Goal: Navigation & Orientation: Find specific page/section

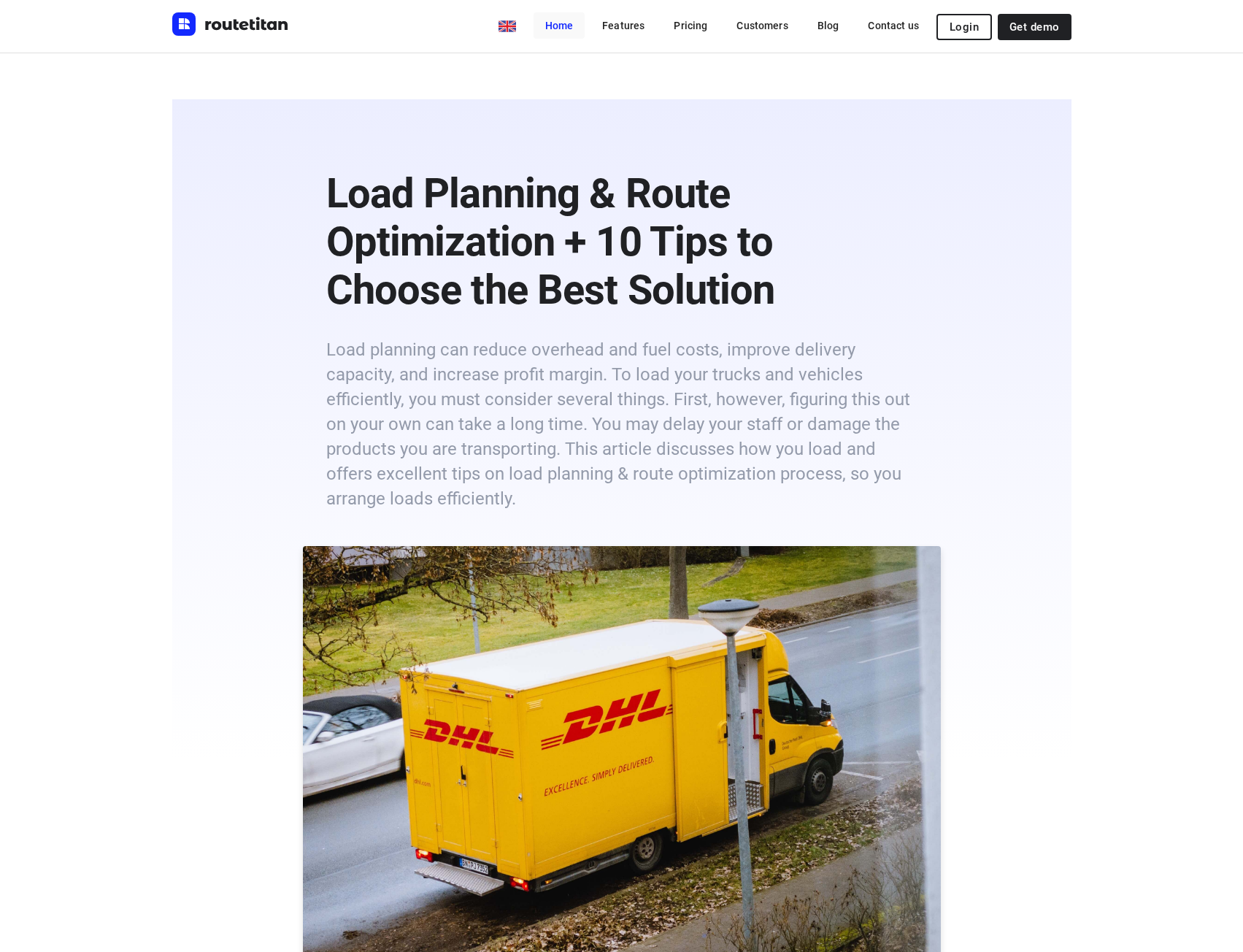
click at [562, 30] on link "Home" at bounding box center [560, 25] width 52 height 26
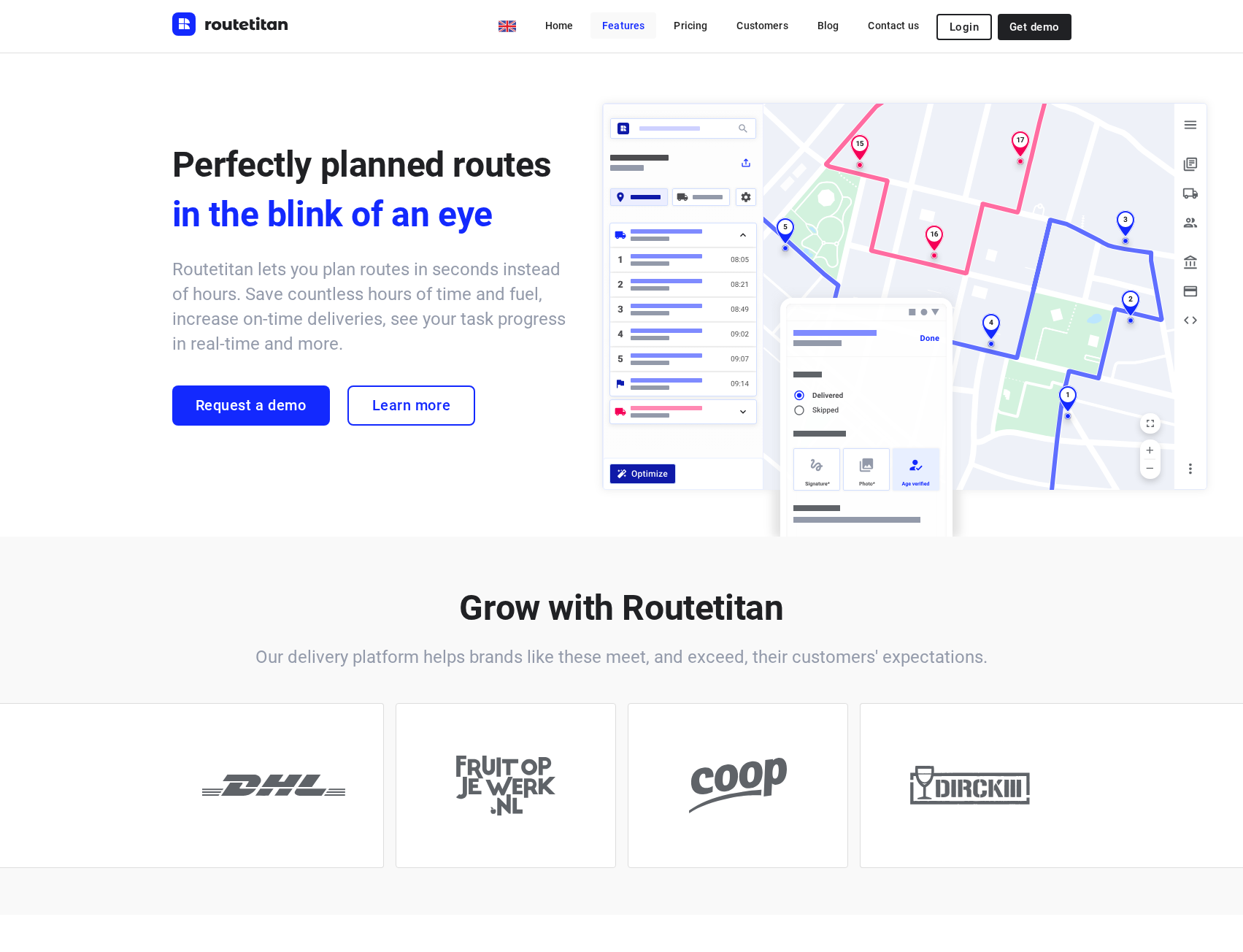
click at [621, 18] on link "Features" at bounding box center [623, 25] width 66 height 26
click at [622, 23] on link "Features" at bounding box center [623, 25] width 66 height 26
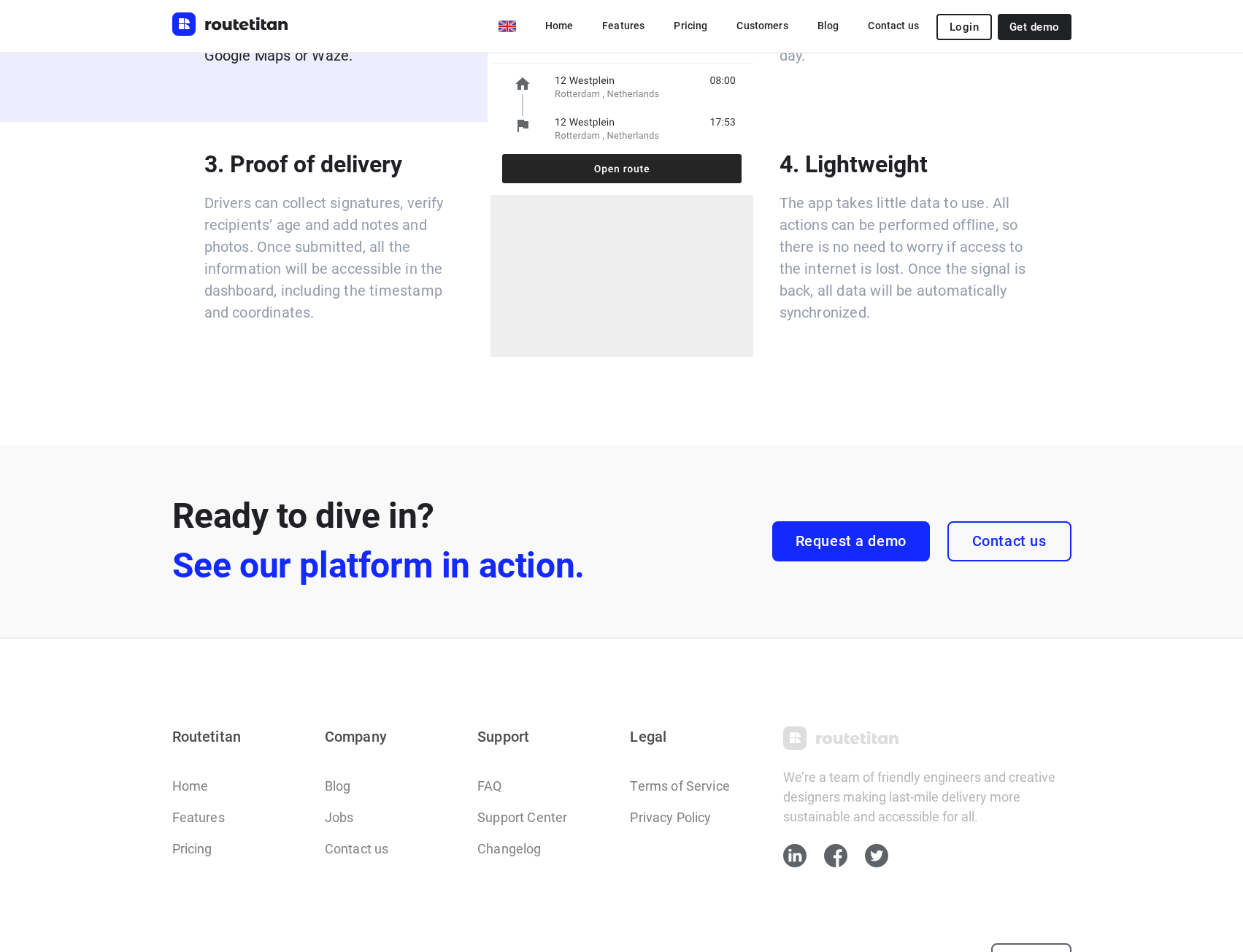
scroll to position [3892, 0]
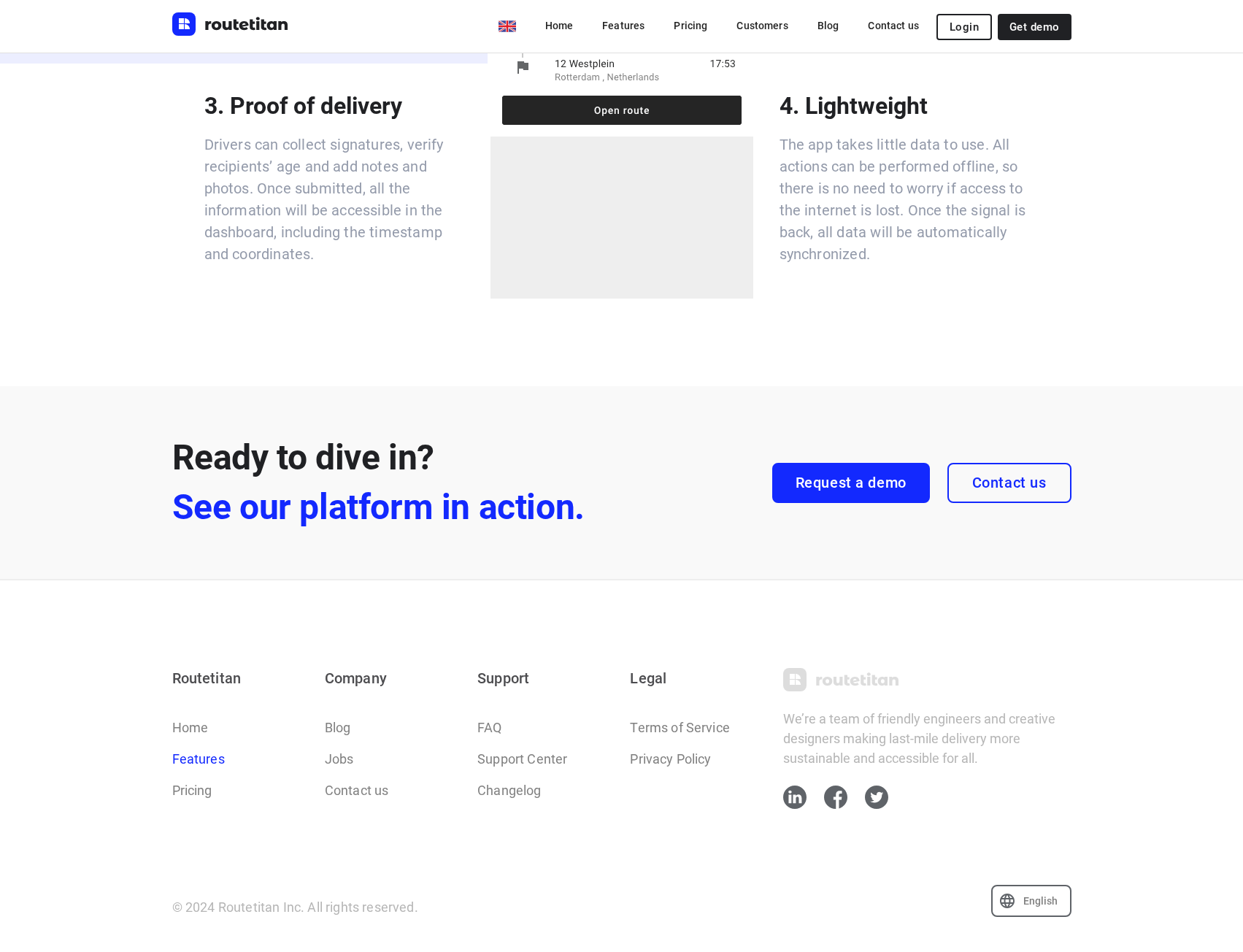
click at [224, 760] on link "Features" at bounding box center [198, 758] width 53 height 19
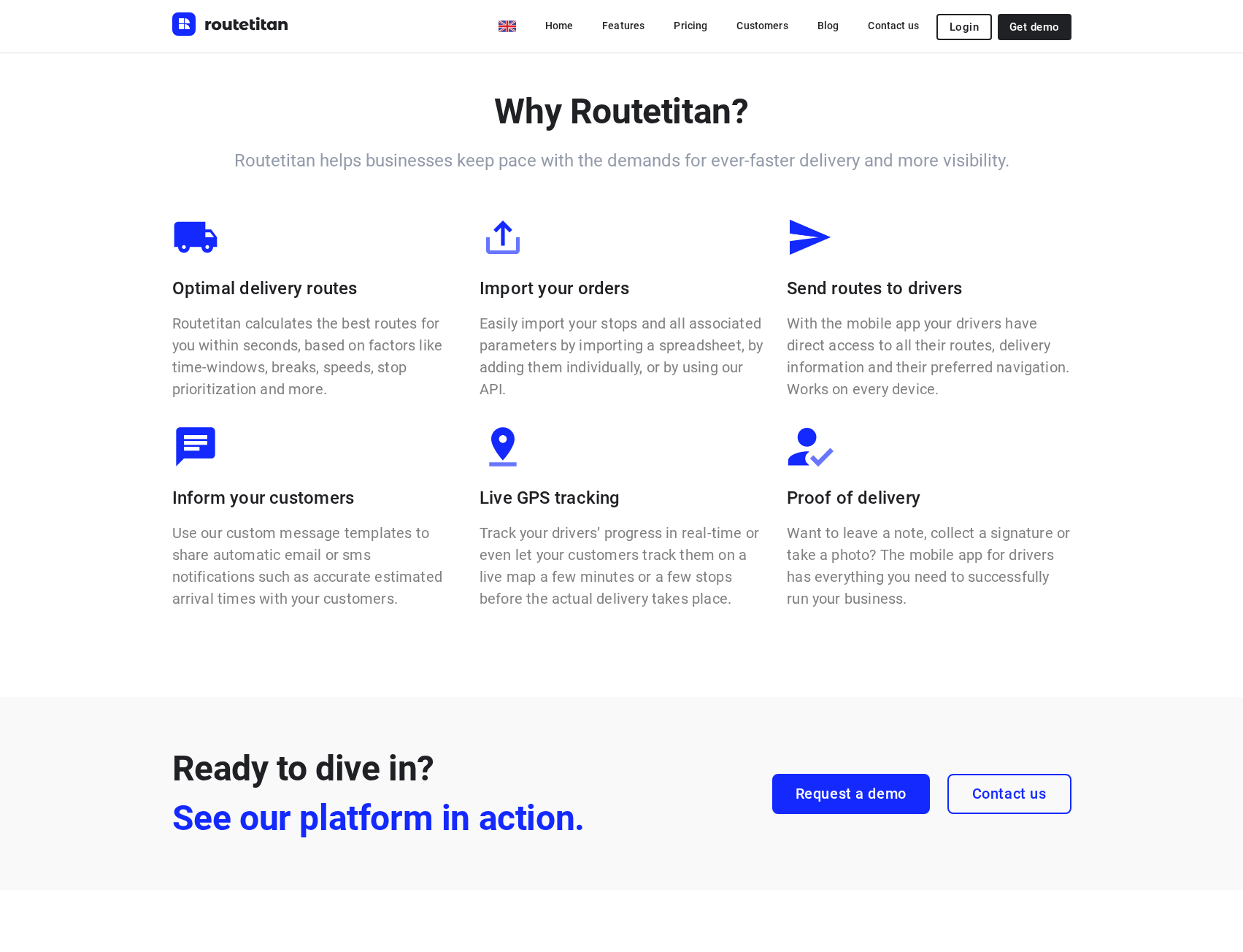
scroll to position [914, 0]
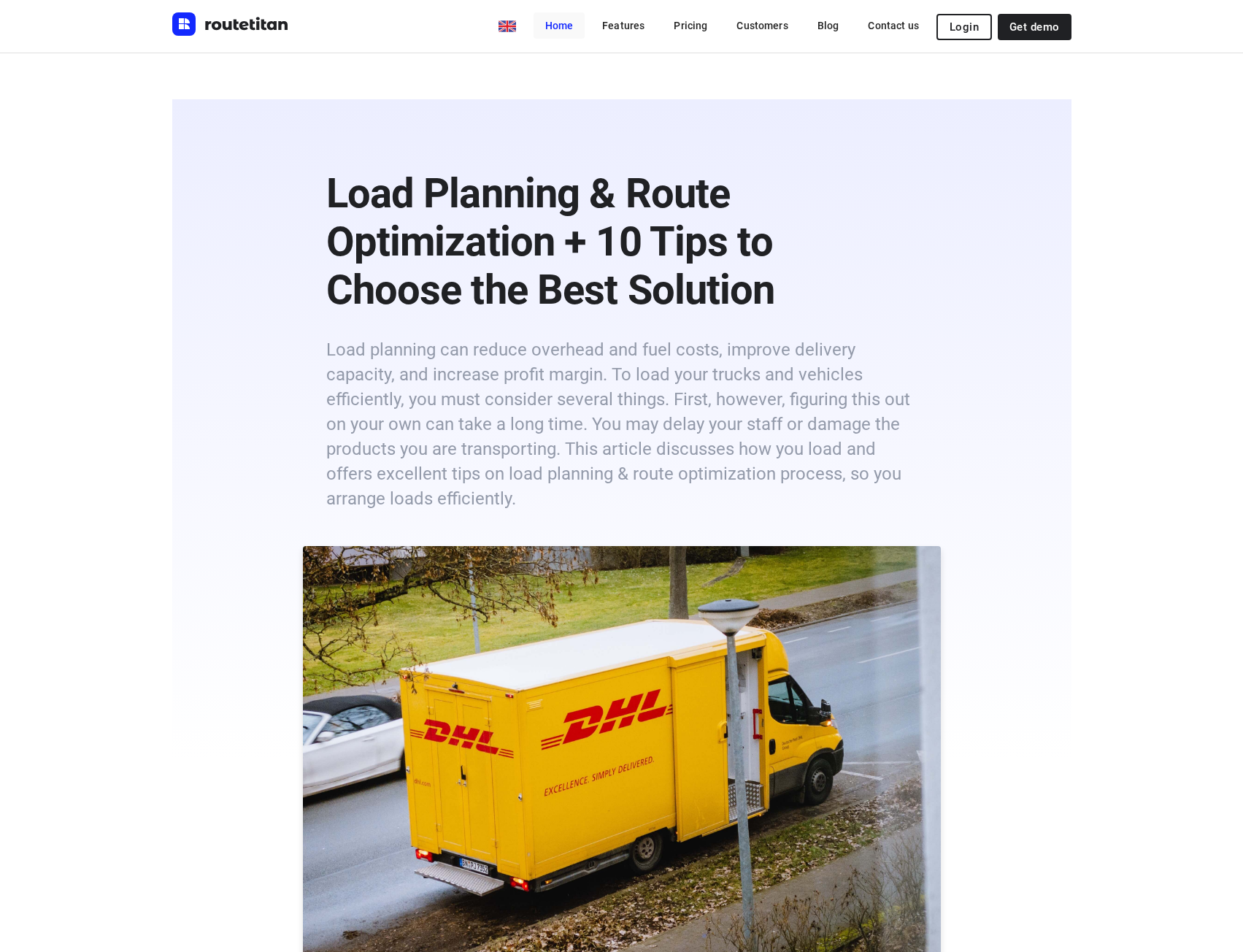
click at [579, 27] on link "Home" at bounding box center [560, 25] width 52 height 26
